Goal: Task Accomplishment & Management: Manage account settings

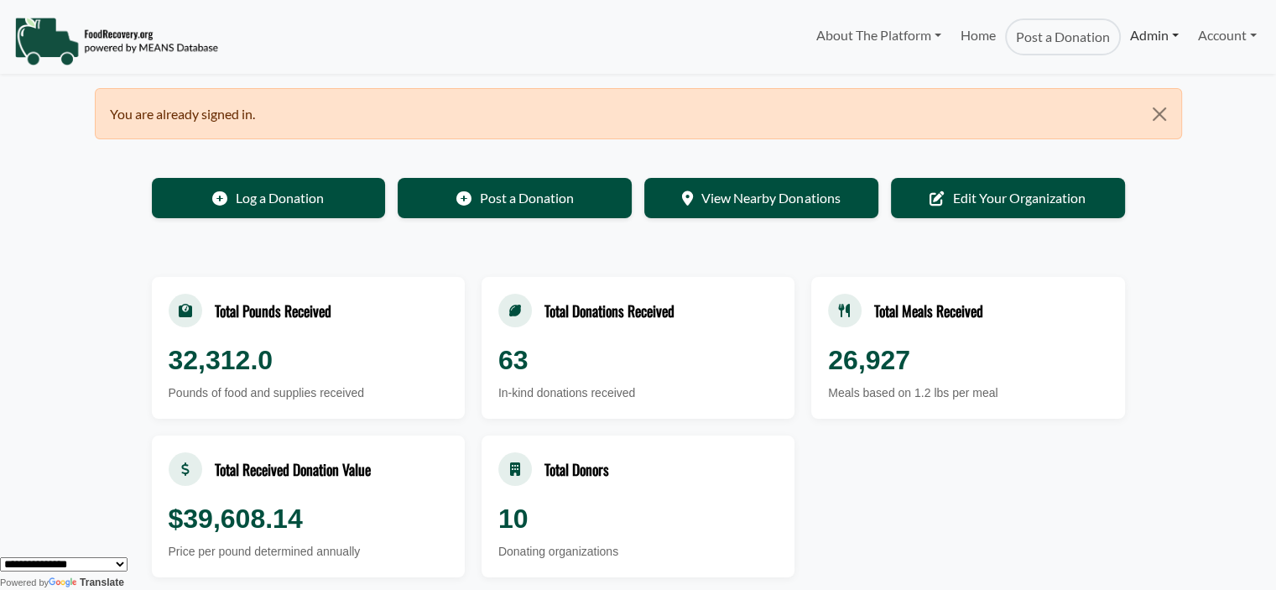
click at [1127, 32] on link "Admin" at bounding box center [1154, 35] width 67 height 34
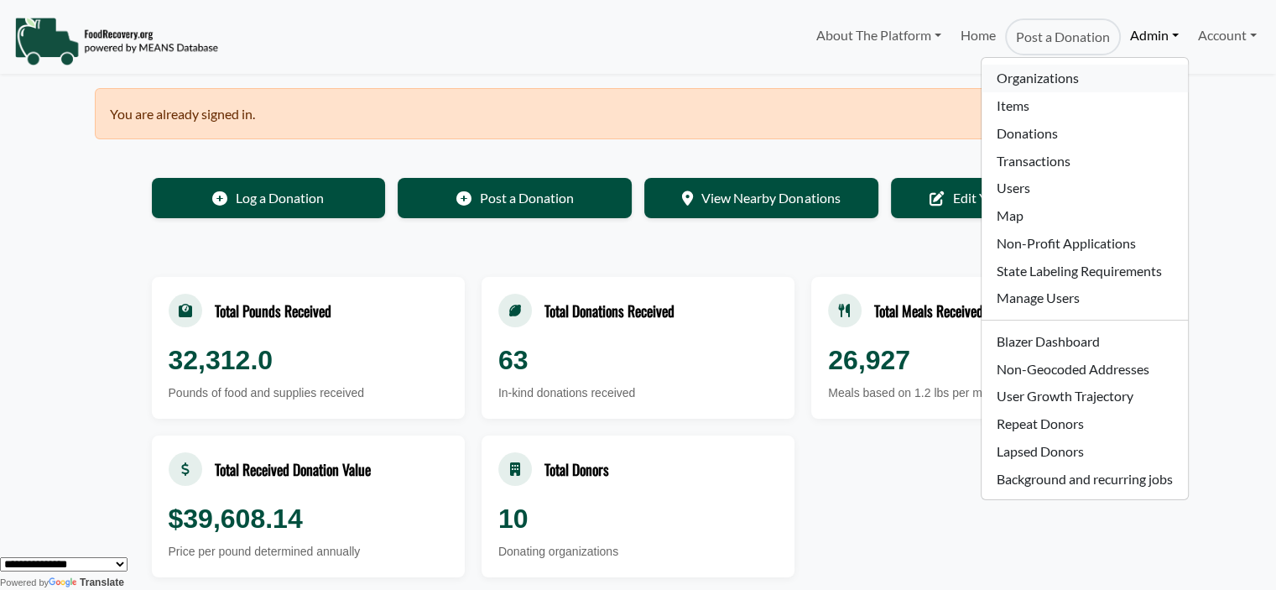
click at [1072, 80] on link "Organizations" at bounding box center [1085, 79] width 206 height 28
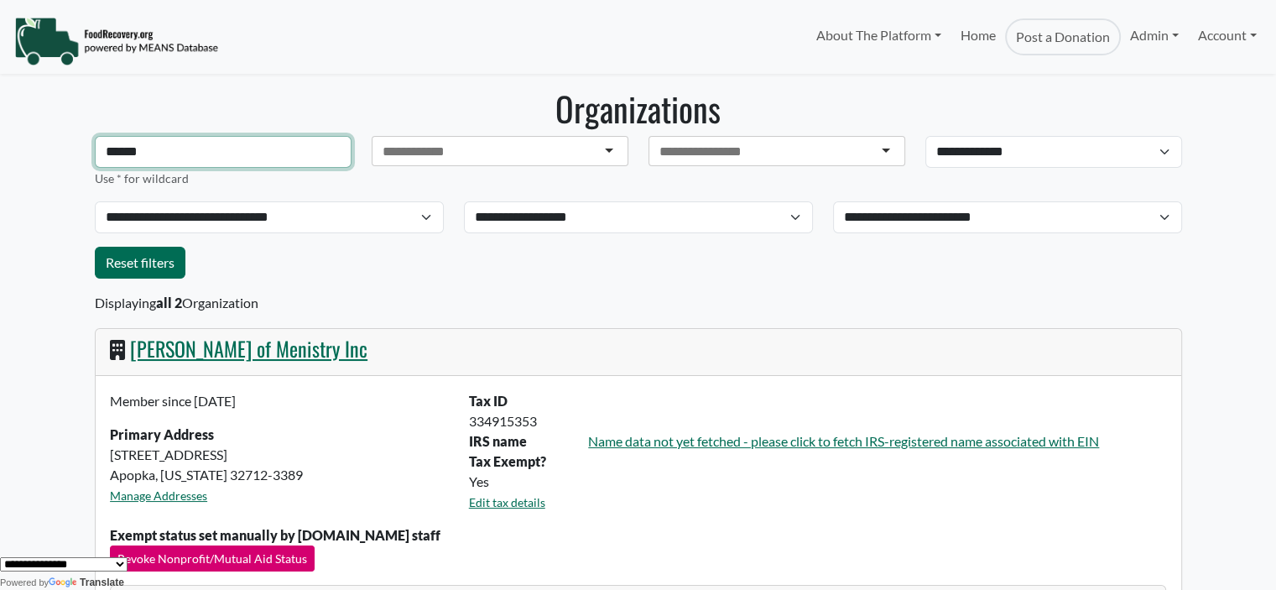
drag, startPoint x: 238, startPoint y: 159, endPoint x: -125, endPoint y: 146, distance: 363.5
click at [0, 146] on html "About The Platform How It Works FAQs Documentation Home Post a Donation Admin O…" at bounding box center [638, 295] width 1276 height 590
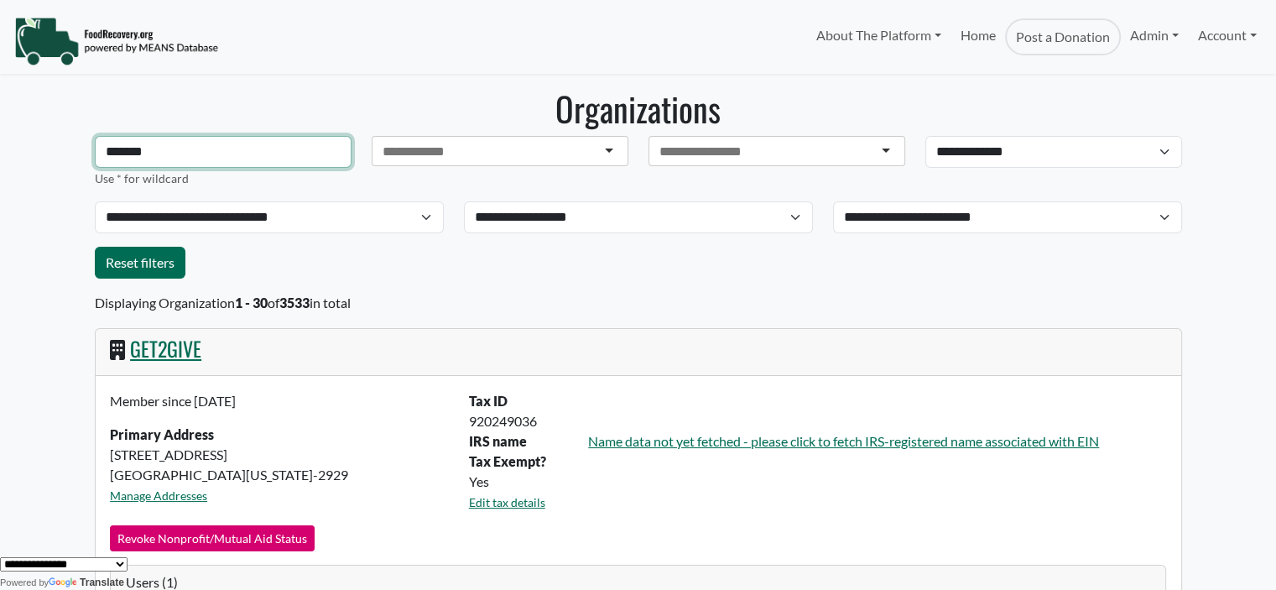
type input "*******"
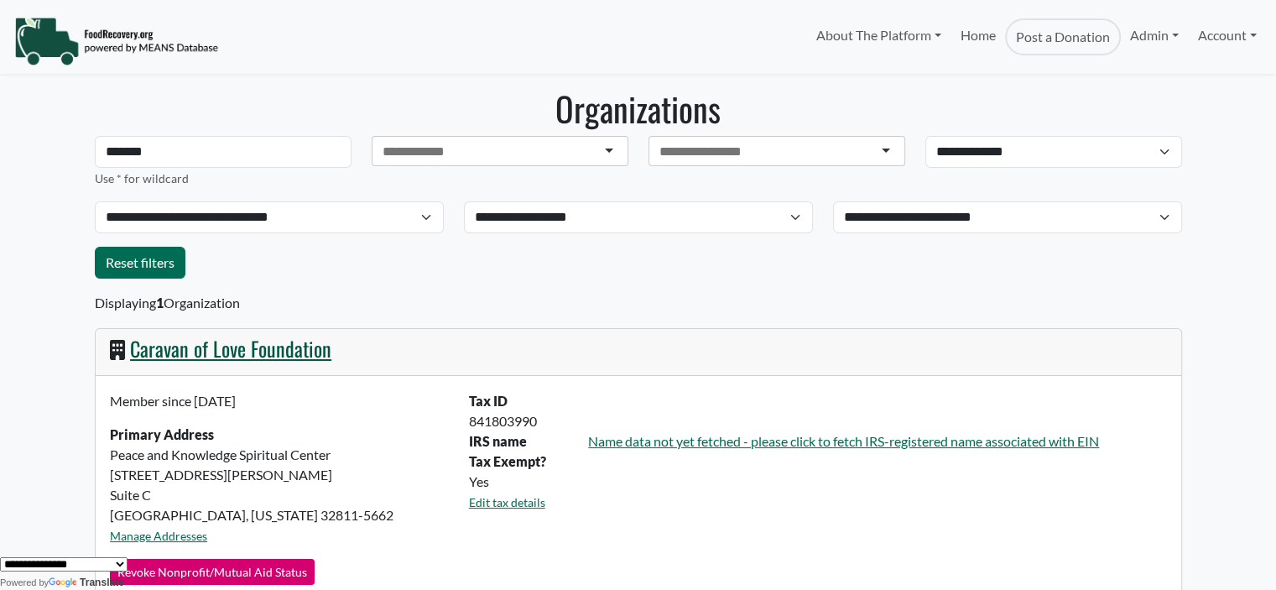
click at [211, 342] on link "Caravan of Love Foundation" at bounding box center [230, 348] width 201 height 30
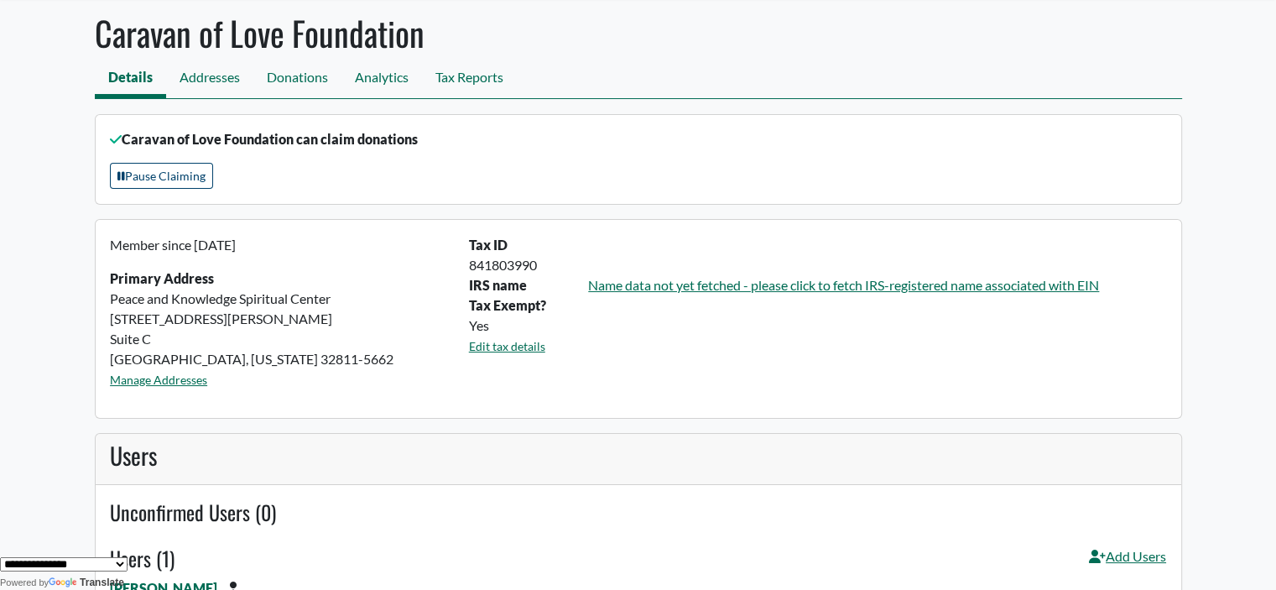
scroll to position [77, 0]
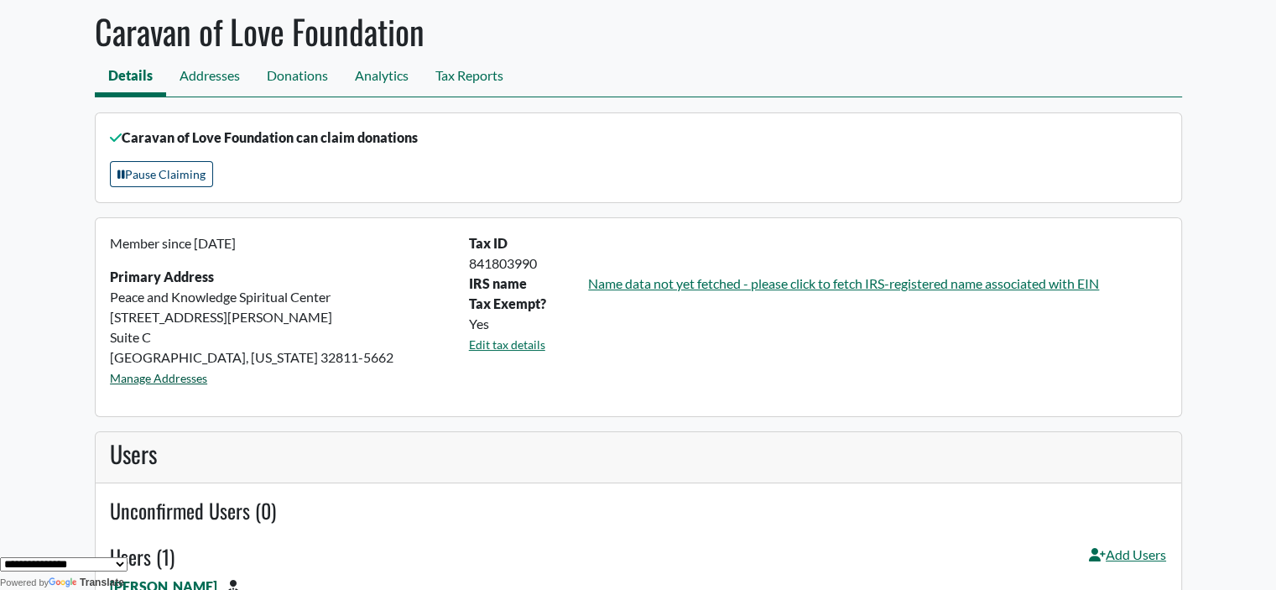
click at [164, 378] on link "Manage Addresses" at bounding box center [158, 378] width 97 height 14
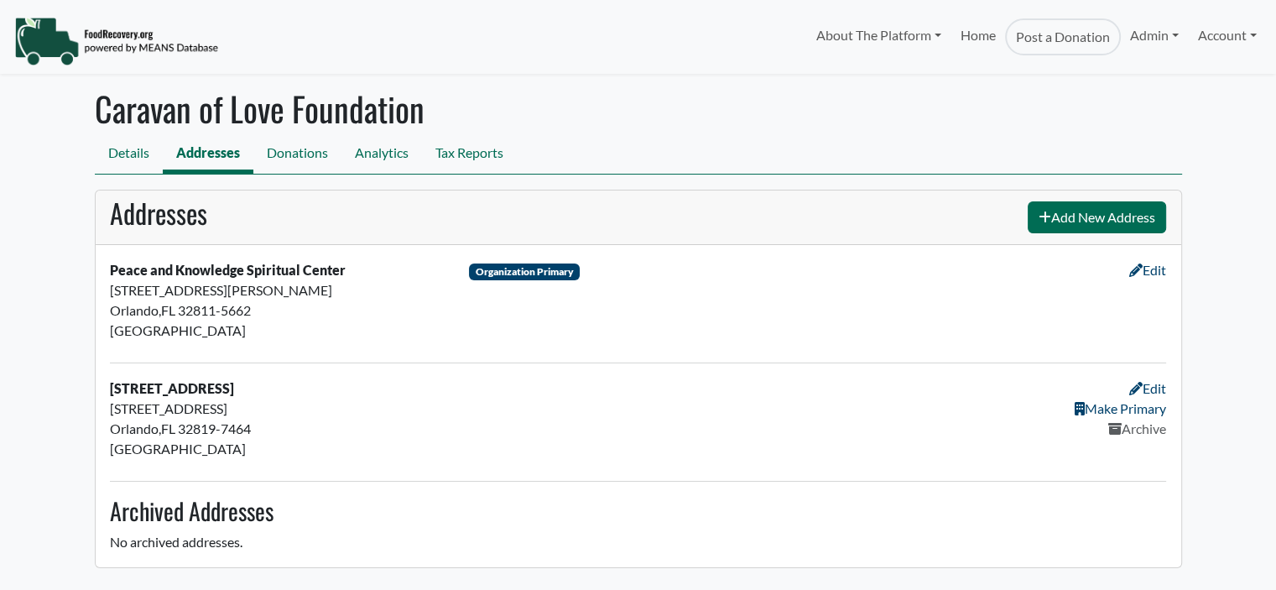
select select "Language Translate Widget"
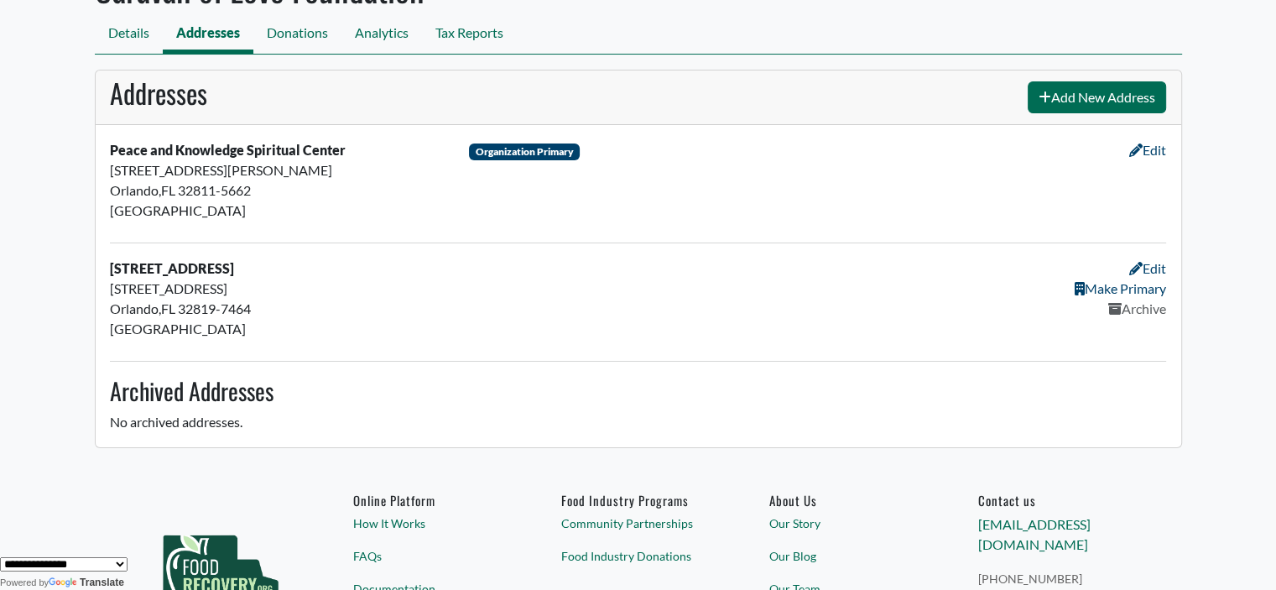
scroll to position [123, 0]
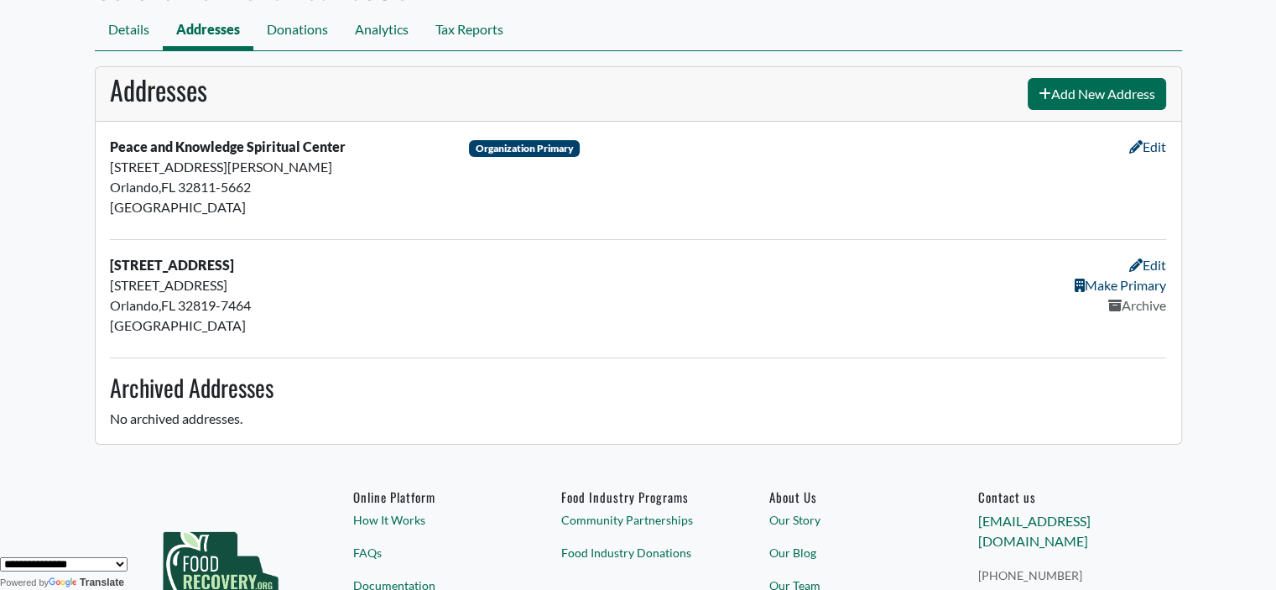
click at [1094, 282] on link "Make Primary" at bounding box center [1120, 285] width 91 height 16
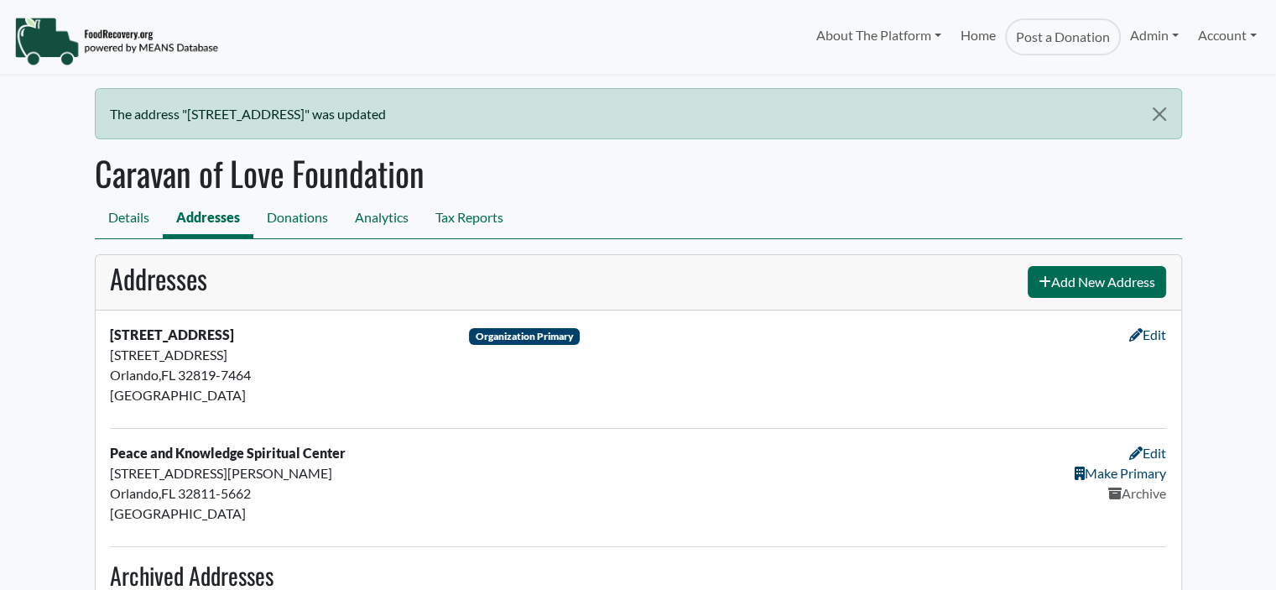
select select "Language Translate Widget"
drag, startPoint x: 131, startPoint y: 212, endPoint x: 122, endPoint y: 214, distance: 9.4
click at [131, 212] on link "Details" at bounding box center [129, 220] width 68 height 38
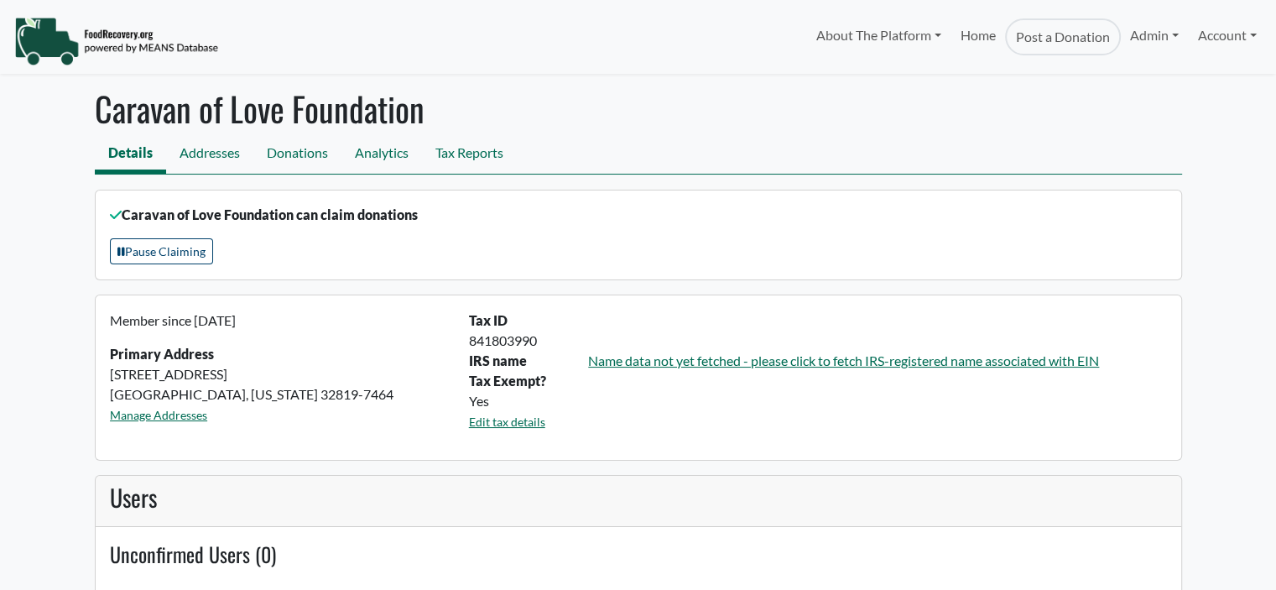
select select "Language Translate Widget"
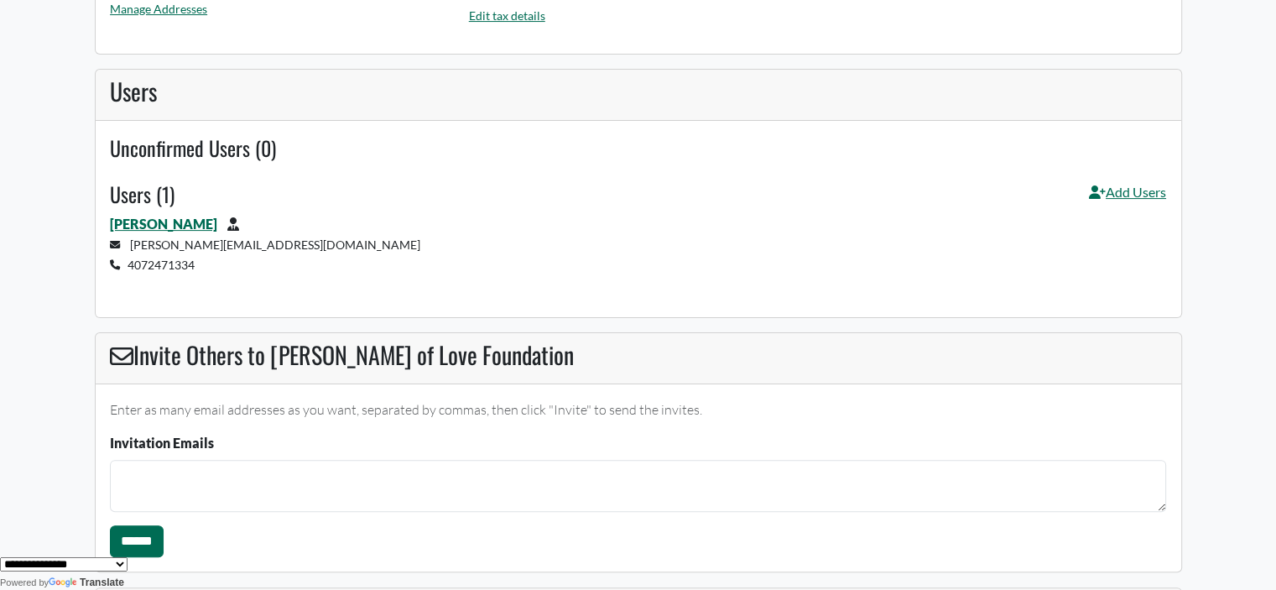
scroll to position [399, 0]
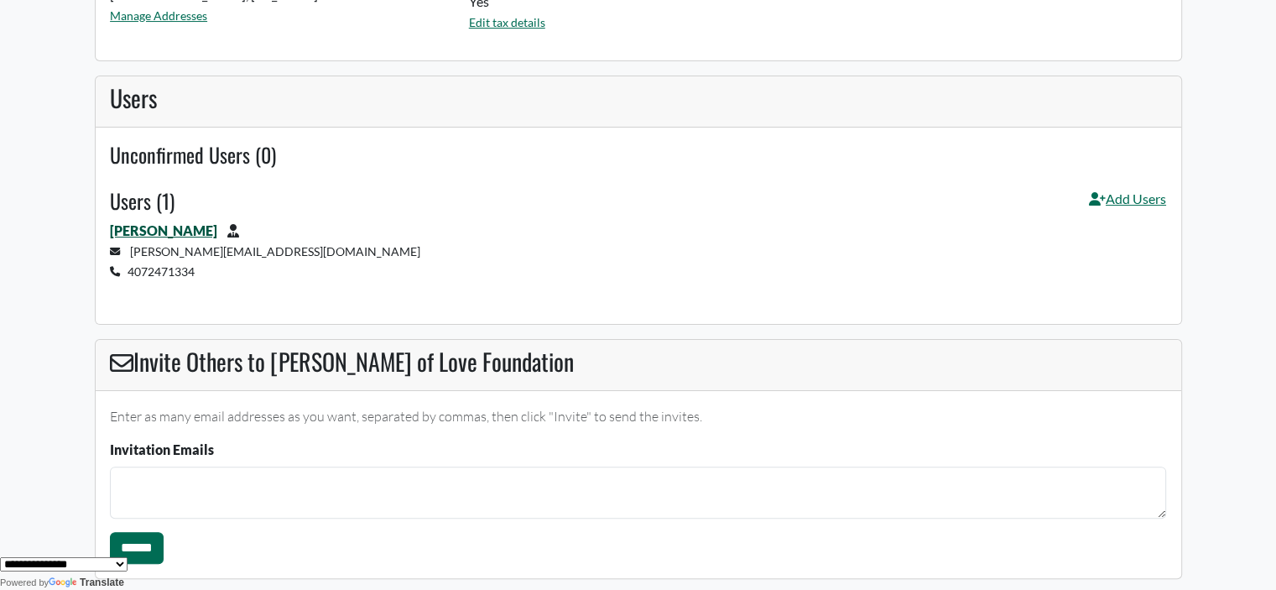
click at [167, 227] on link "[PERSON_NAME]" at bounding box center [163, 230] width 107 height 16
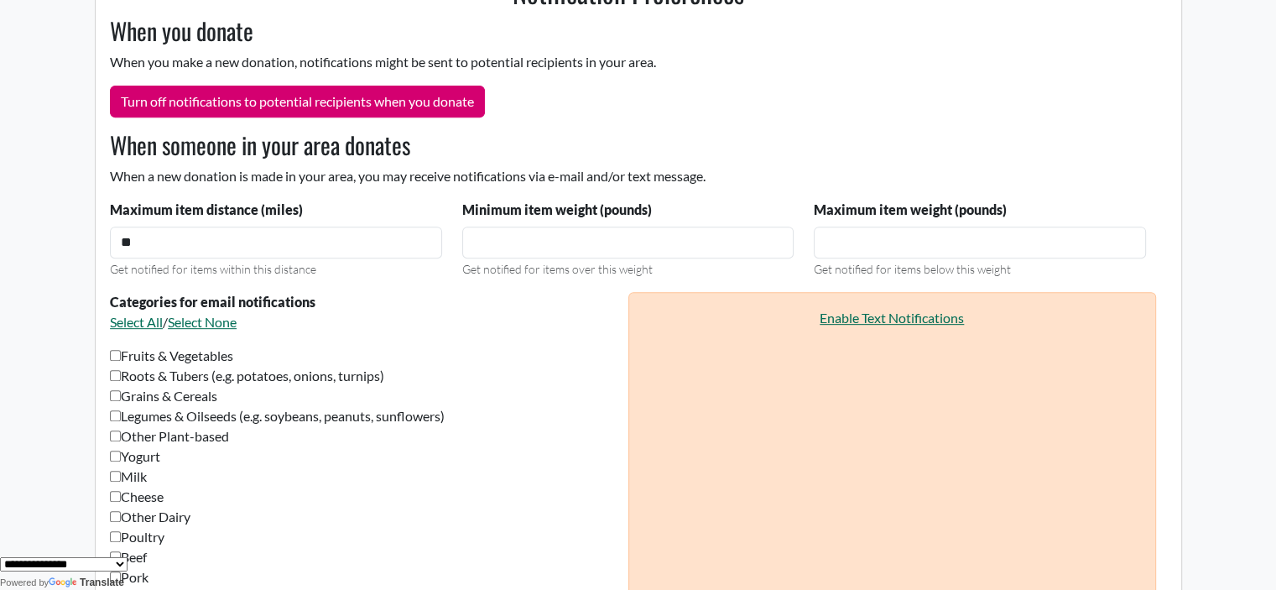
scroll to position [794, 0]
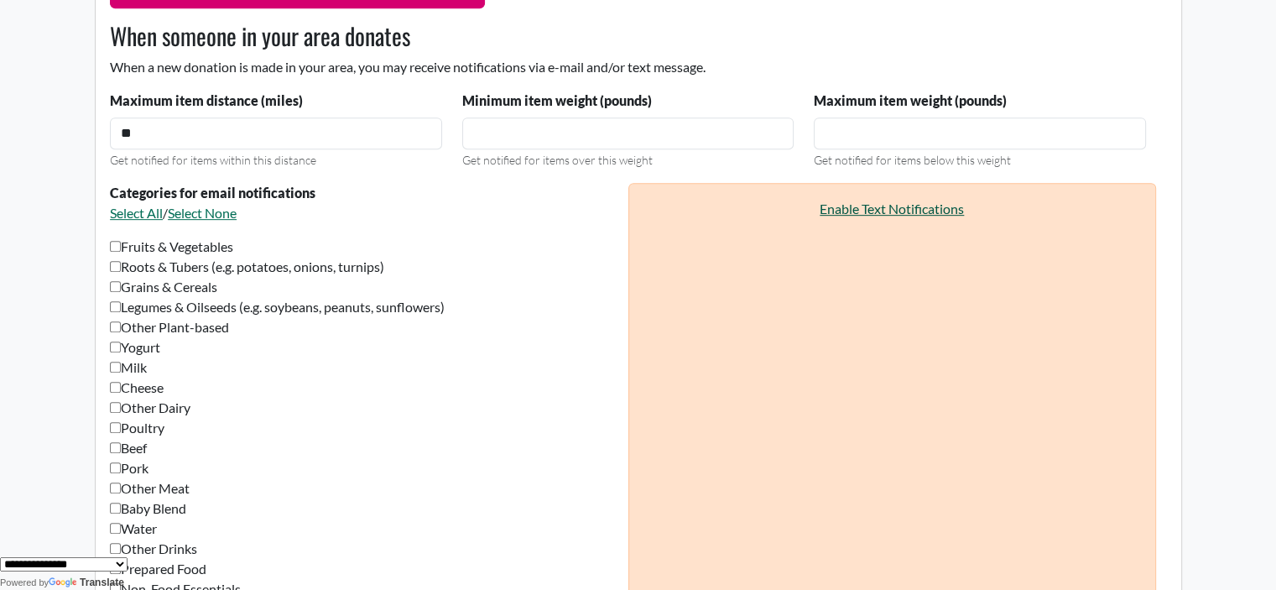
click at [872, 207] on link "Enable Text Notifications" at bounding box center [892, 209] width 144 height 16
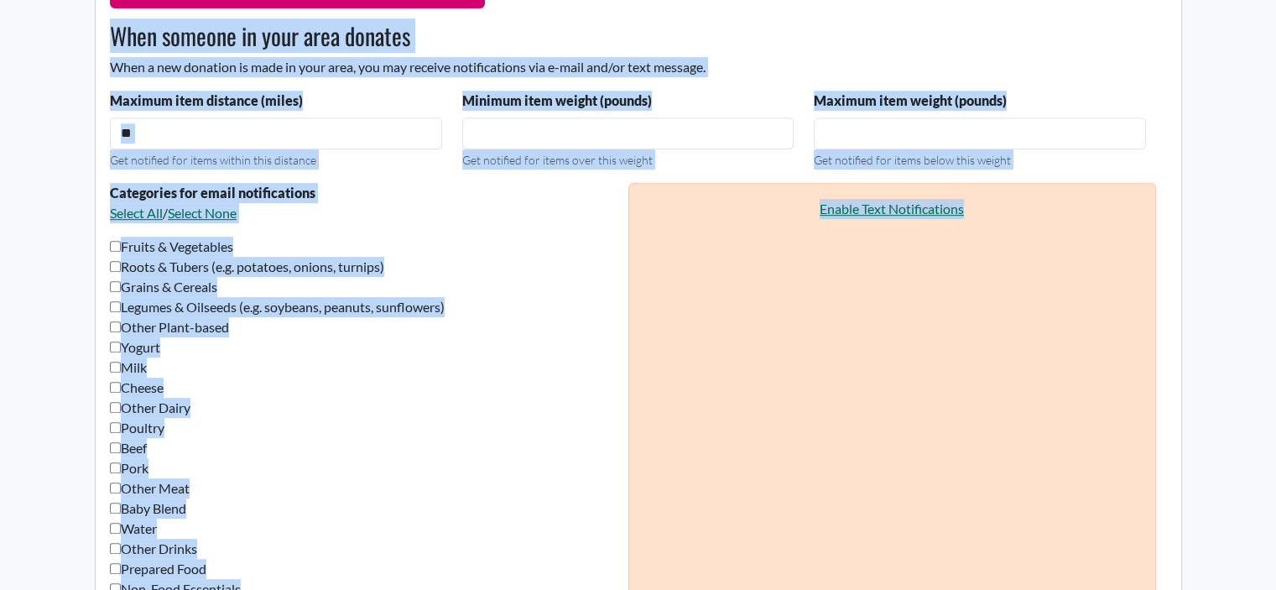
drag, startPoint x: 1275, startPoint y: 234, endPoint x: 1277, endPoint y: 375, distance: 141.0
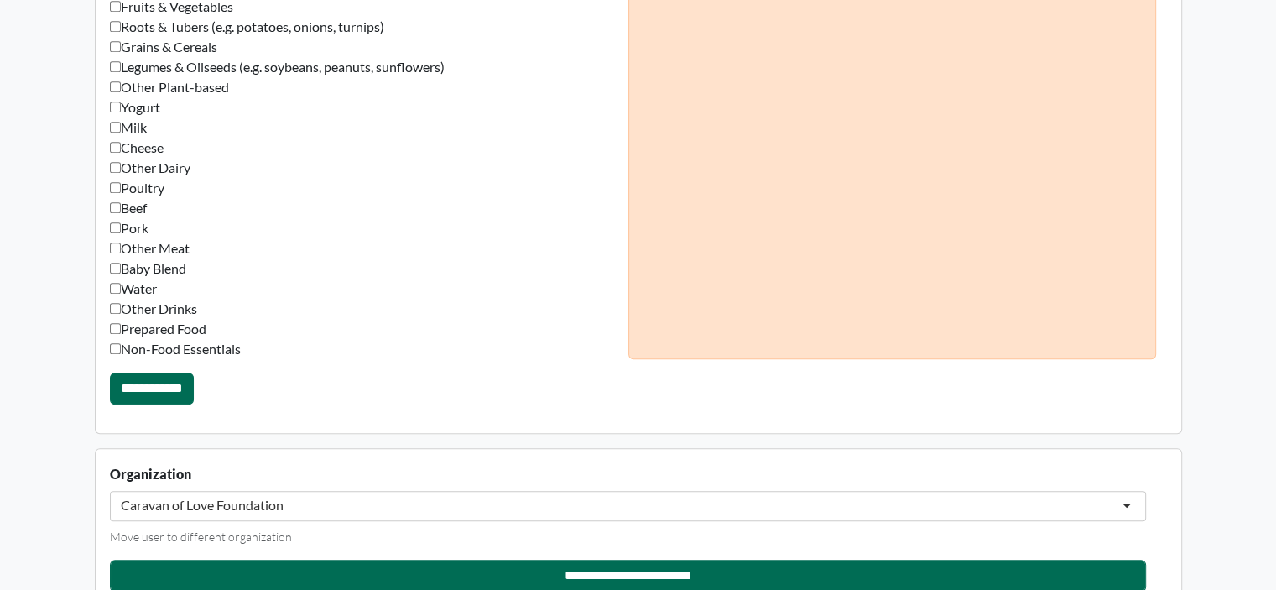
drag, startPoint x: 1273, startPoint y: 342, endPoint x: 1247, endPoint y: 472, distance: 132.6
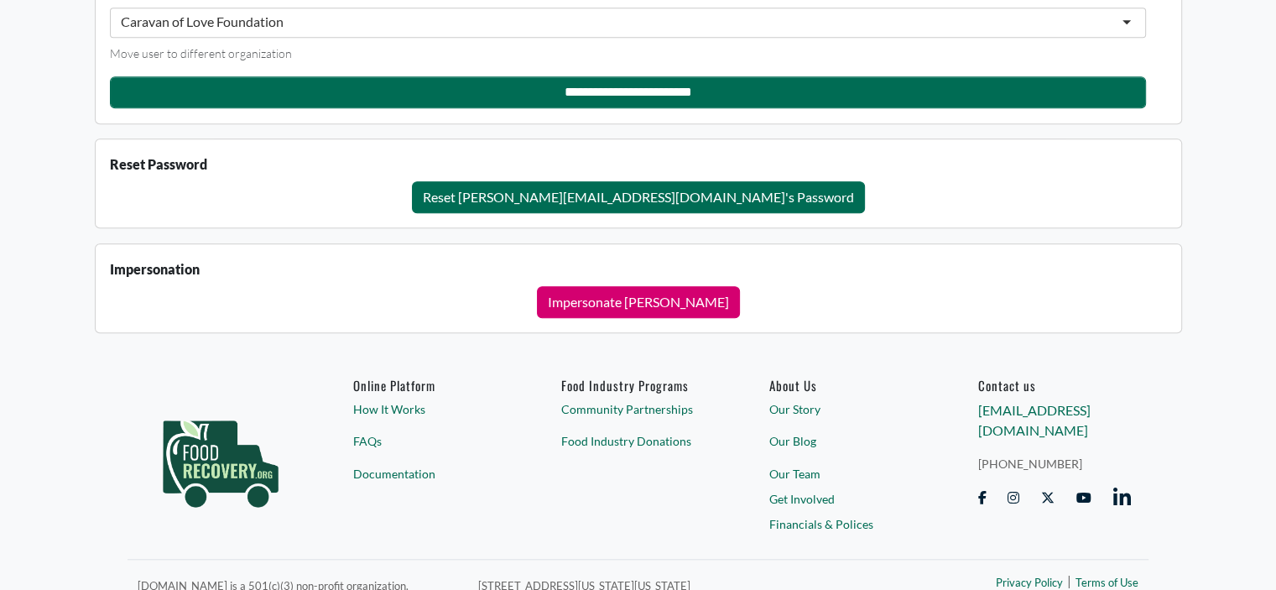
scroll to position [1527, 0]
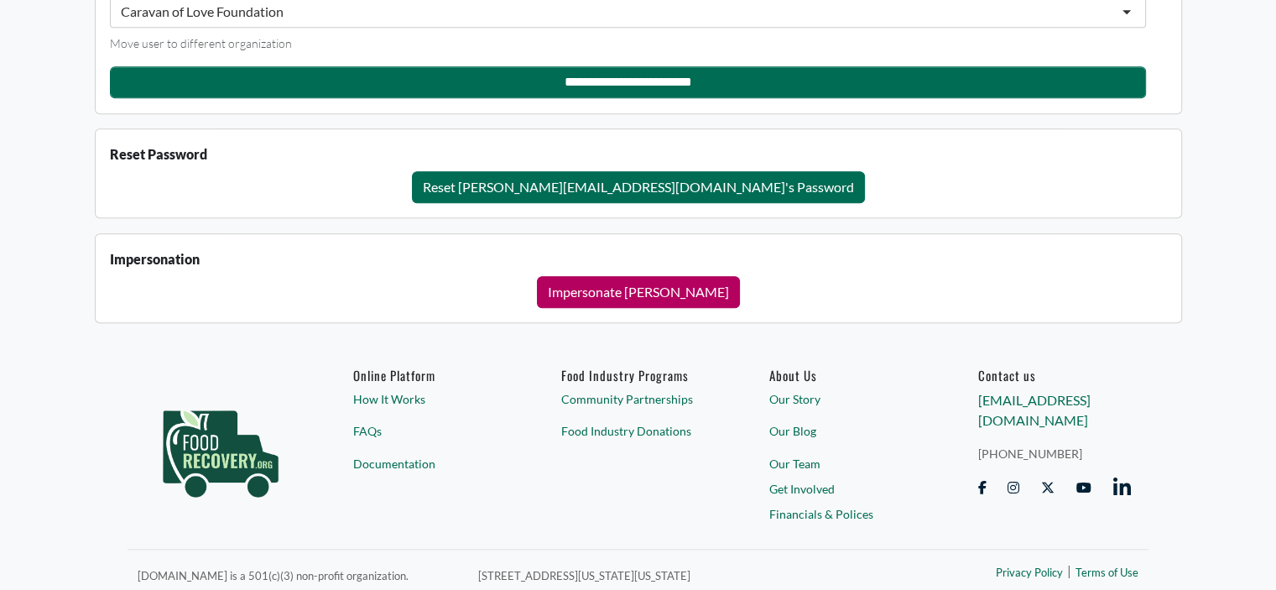
click at [635, 285] on button "Impersonate [PERSON_NAME]" at bounding box center [638, 292] width 203 height 32
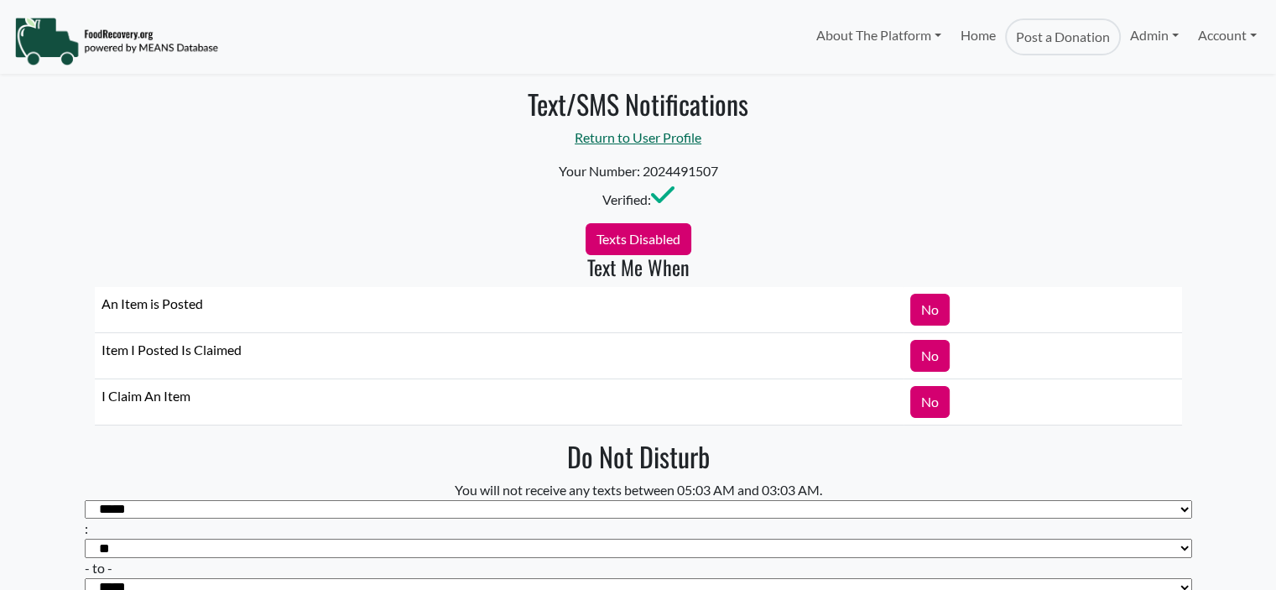
select select "Language Translate Widget"
